Goal: Task Accomplishment & Management: Manage account settings

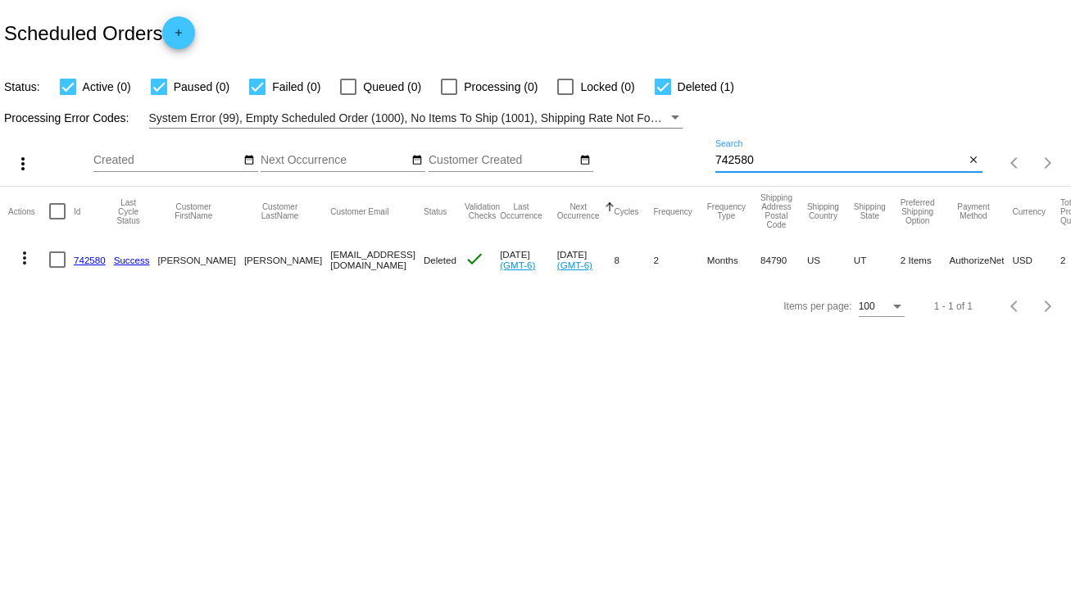
drag, startPoint x: 760, startPoint y: 156, endPoint x: 701, endPoint y: 161, distance: 59.2
click at [701, 161] on div "more_vert Sep Jan Feb Mar [DATE]" at bounding box center [535, 158] width 1071 height 58
type input "612091"
click at [88, 260] on link "612091" at bounding box center [90, 260] width 32 height 11
click at [56, 261] on div at bounding box center [57, 259] width 16 height 16
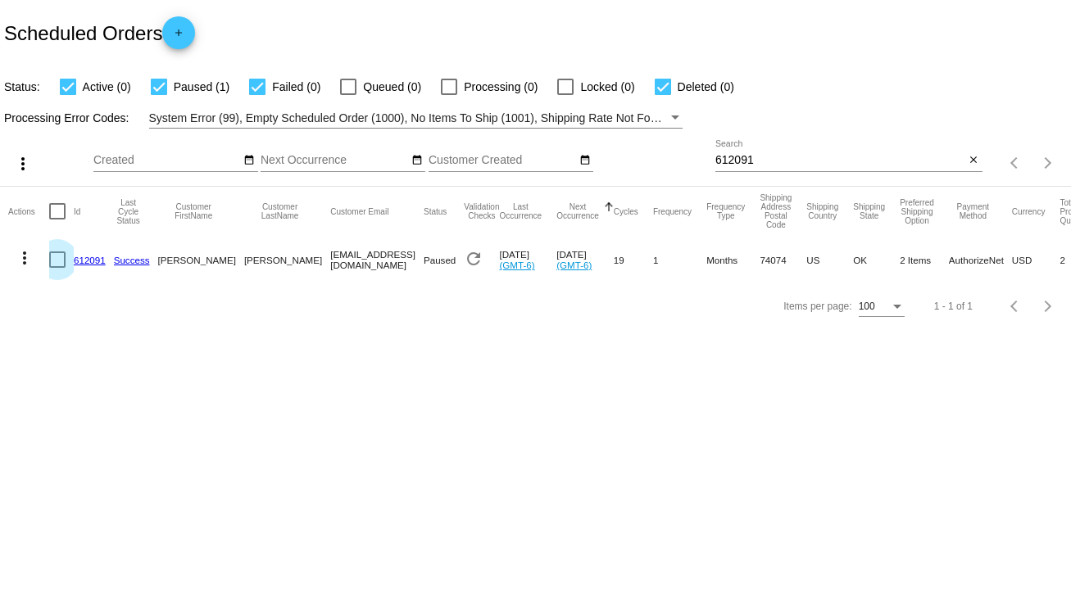
click at [57, 268] on input "checkbox" at bounding box center [57, 268] width 1 height 1
checkbox input "true"
click at [21, 263] on mat-icon "more_vert" at bounding box center [25, 258] width 20 height 20
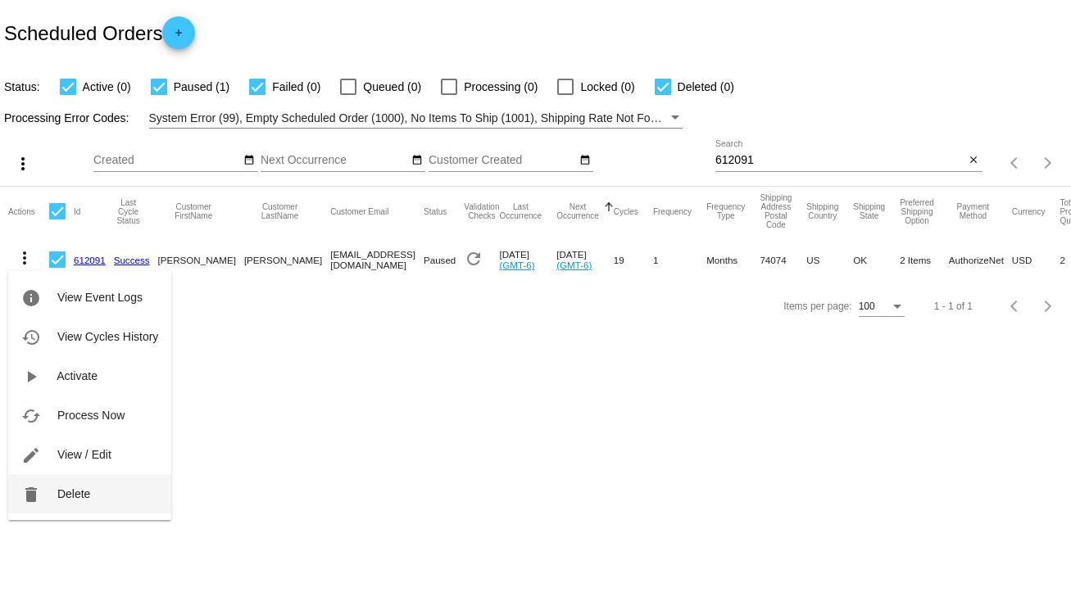
click at [82, 492] on span "Delete" at bounding box center [73, 493] width 33 height 13
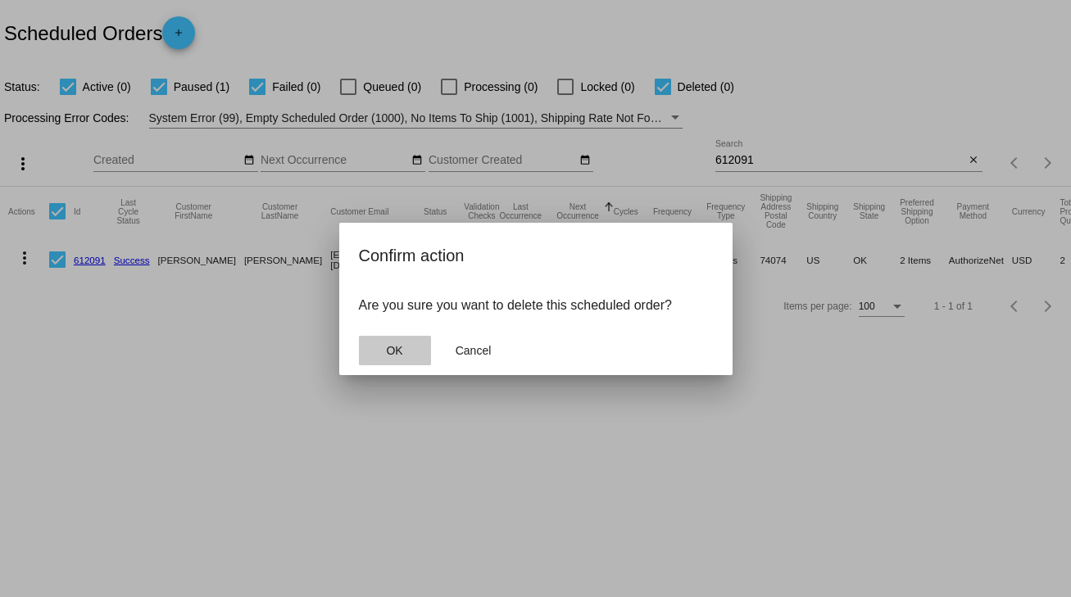
click at [394, 347] on span "OK" at bounding box center [394, 350] width 16 height 13
